Goal: Task Accomplishment & Management: Use online tool/utility

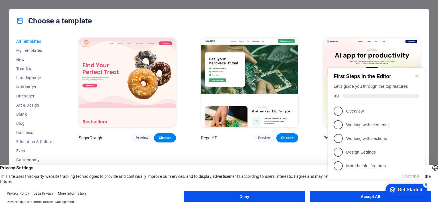
click at [273, 93] on img at bounding box center [249, 83] width 97 height 90
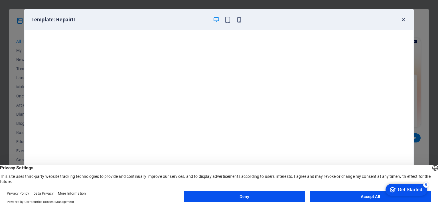
click at [402, 22] on icon "button" at bounding box center [403, 20] width 7 height 7
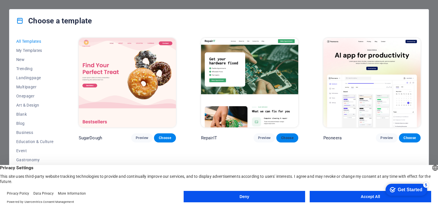
click at [286, 137] on span "Choose" at bounding box center [287, 138] width 13 height 5
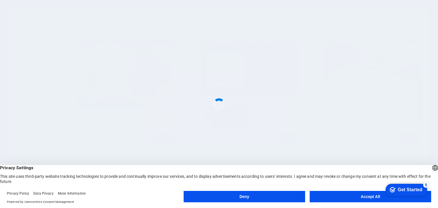
click at [379, 193] on button "Accept All" at bounding box center [371, 196] width 122 height 11
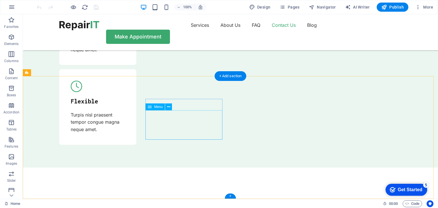
scroll to position [1954, 0]
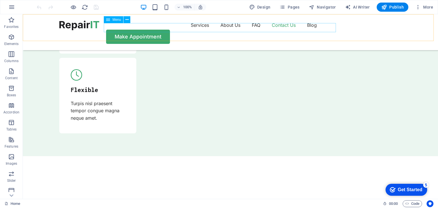
click at [195, 29] on nav "Services About Us FAQ Contact Us Blog" at bounding box center [230, 25] width 342 height 9
click at [195, 28] on nav "Services About Us FAQ Contact Us Blog" at bounding box center [230, 25] width 342 height 9
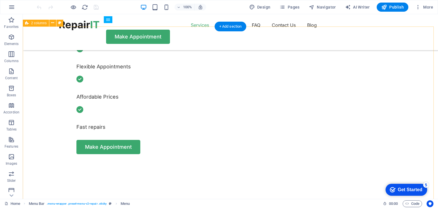
scroll to position [162, 0]
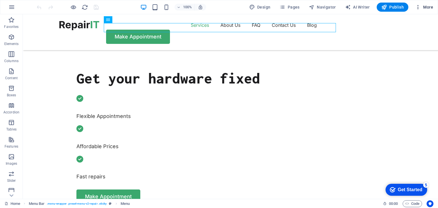
click at [420, 8] on icon "button" at bounding box center [418, 7] width 6 height 6
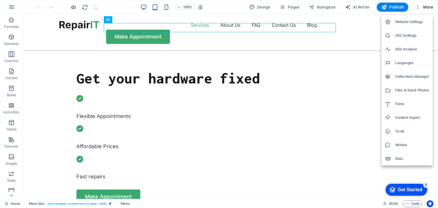
click at [406, 118] on h6 "Content Import" at bounding box center [412, 117] width 34 height 7
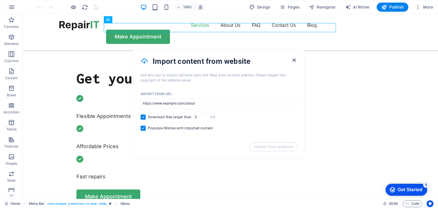
click at [294, 60] on icon "button" at bounding box center [294, 60] width 7 height 7
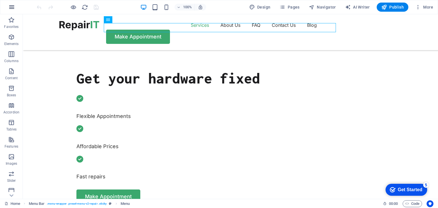
click at [11, 2] on button "button" at bounding box center [12, 7] width 14 height 14
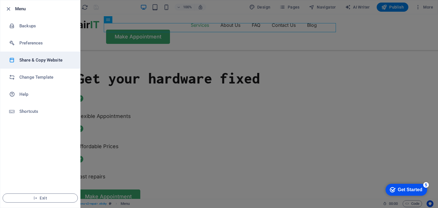
click at [49, 59] on h6 "Share & Copy Website" at bounding box center [45, 60] width 53 height 7
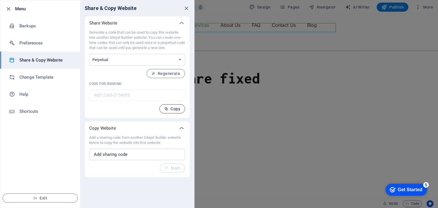
click at [167, 107] on icon "button" at bounding box center [166, 109] width 4 height 4
click at [179, 104] on div "Generate a code that can be used to copy this website into another Sitejet Buil…" at bounding box center [137, 72] width 96 height 84
click at [174, 109] on span "Copy" at bounding box center [172, 109] width 16 height 5
click at [184, 9] on icon "close" at bounding box center [186, 8] width 7 height 7
